Goal: Task Accomplishment & Management: Manage account settings

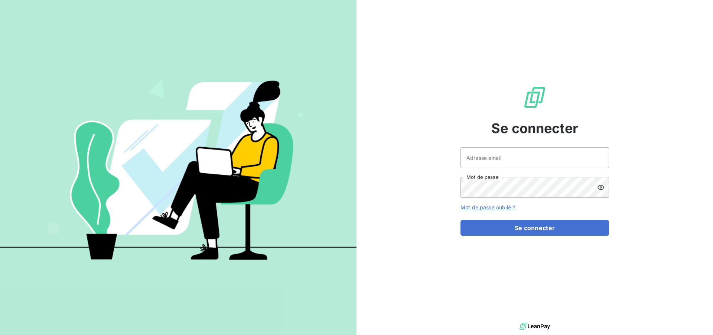
type input "[EMAIL_ADDRESS][DOMAIN_NAME]"
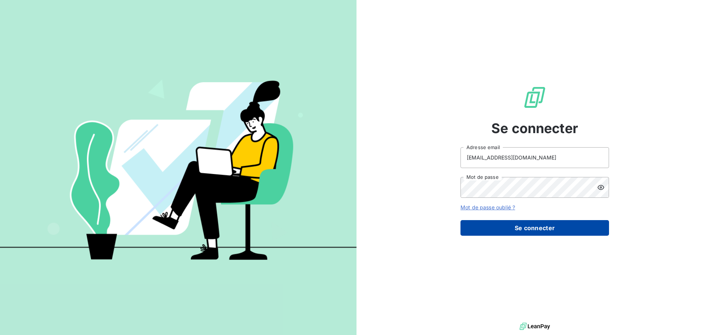
click at [548, 225] on button "Se connecter" at bounding box center [534, 228] width 149 height 16
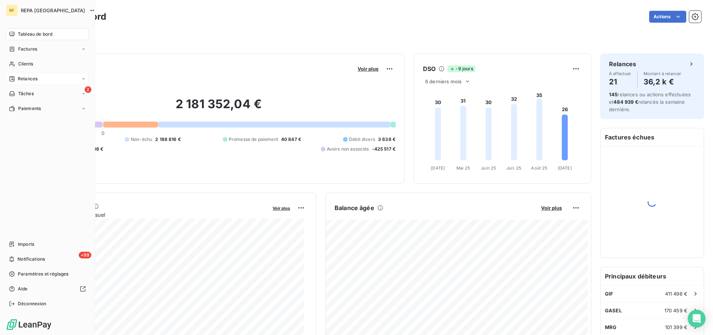
click at [27, 78] on span "Relances" at bounding box center [28, 78] width 20 height 7
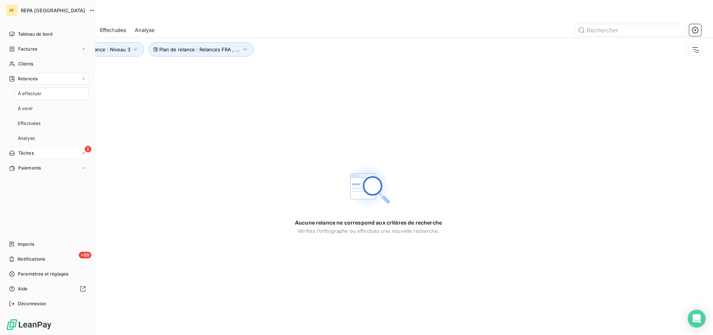
click at [40, 151] on div "2 Tâches" at bounding box center [47, 153] width 83 height 12
